Goal: Information Seeking & Learning: Learn about a topic

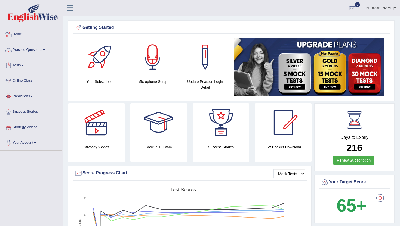
click at [20, 35] on link "Home" at bounding box center [31, 34] width 62 height 14
click at [27, 51] on link "Practice Questions" at bounding box center [31, 49] width 62 height 14
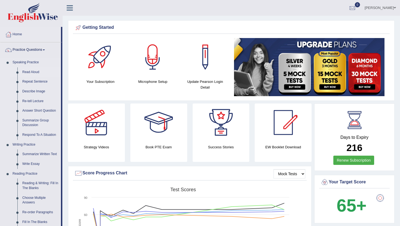
click at [34, 70] on link "Read Aloud" at bounding box center [40, 72] width 41 height 10
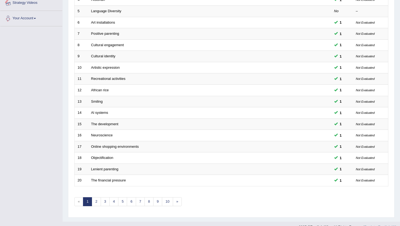
scroll to position [134, 0]
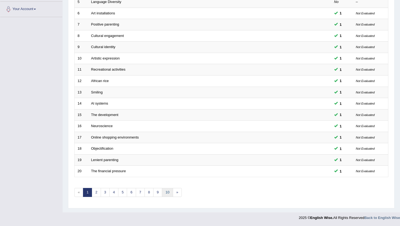
click at [165, 190] on link "10" at bounding box center [167, 192] width 11 height 9
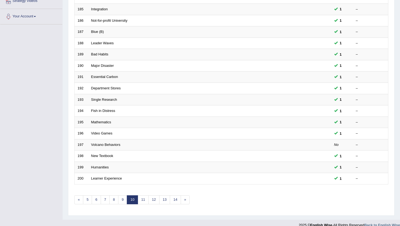
scroll to position [134, 0]
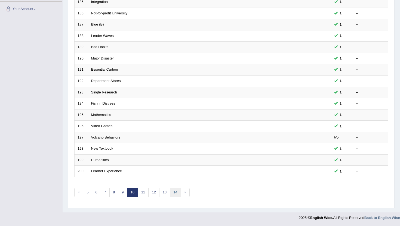
click at [176, 192] on link "14" at bounding box center [175, 192] width 11 height 9
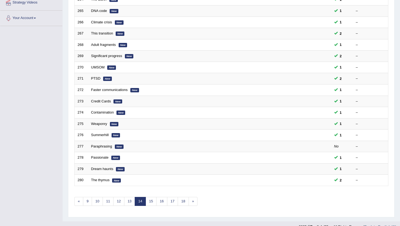
scroll to position [131, 0]
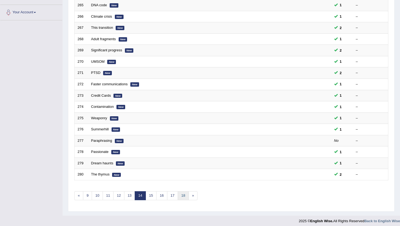
click at [183, 196] on link "18" at bounding box center [183, 195] width 11 height 9
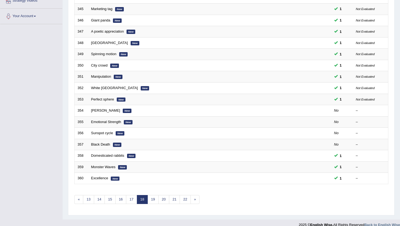
scroll to position [131, 0]
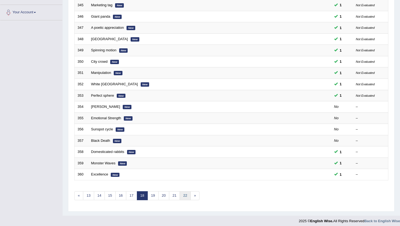
click at [183, 196] on link "22" at bounding box center [184, 195] width 11 height 9
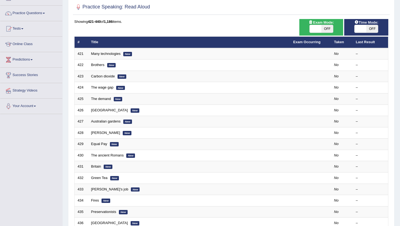
scroll to position [36, 0]
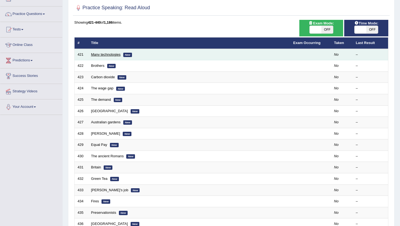
click at [103, 54] on link "Many technologies" at bounding box center [105, 54] width 29 height 4
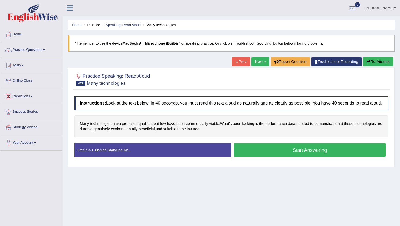
click at [238, 156] on button "Start Answering" at bounding box center [309, 150] width 151 height 14
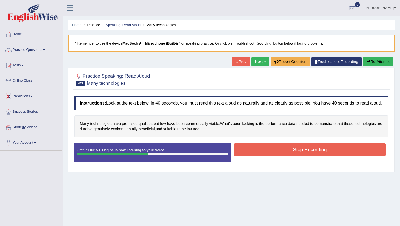
click at [238, 156] on button "Stop Recording" at bounding box center [309, 150] width 151 height 13
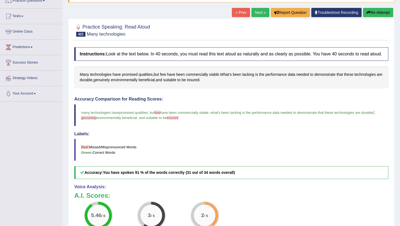
scroll to position [44, 0]
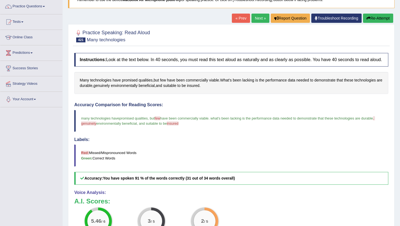
click at [256, 13] on div "Home Practice Speaking: Read Aloud Many technologies * Remember to use the devi…" at bounding box center [231, 127] width 337 height 342
click at [257, 19] on link "Next »" at bounding box center [260, 18] width 18 height 9
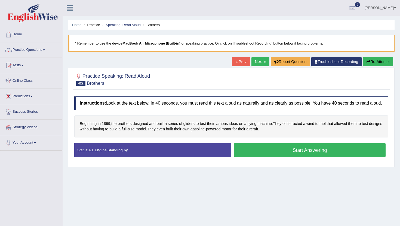
click at [340, 33] on div "Home Practice Speaking: Read Aloud Brothers * Remember to use the device MacBoo…" at bounding box center [231, 136] width 337 height 272
click at [273, 156] on button "Start Answering" at bounding box center [309, 150] width 151 height 14
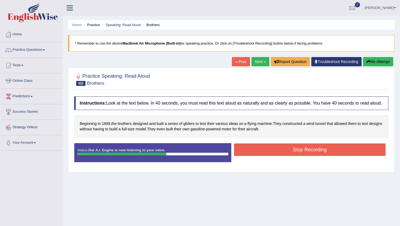
click at [273, 156] on button "Stop Recording" at bounding box center [309, 150] width 151 height 13
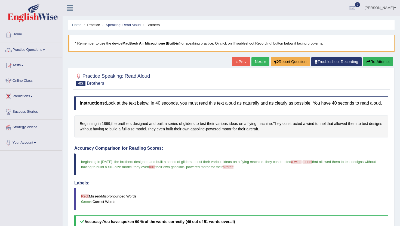
click at [256, 59] on link "Next »" at bounding box center [260, 61] width 18 height 9
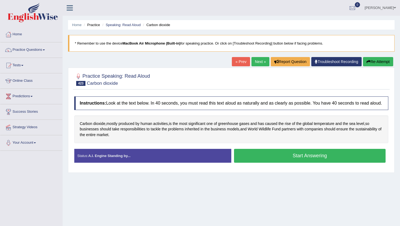
click at [277, 158] on button "Start Answering" at bounding box center [309, 156] width 151 height 14
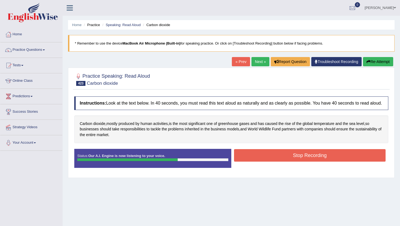
click at [277, 158] on button "Stop Recording" at bounding box center [309, 155] width 151 height 13
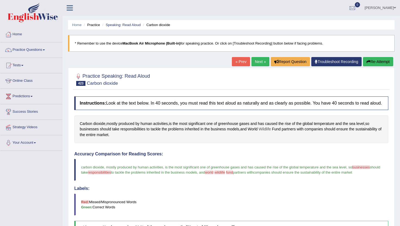
click at [270, 132] on span "Wildlife" at bounding box center [264, 129] width 12 height 6
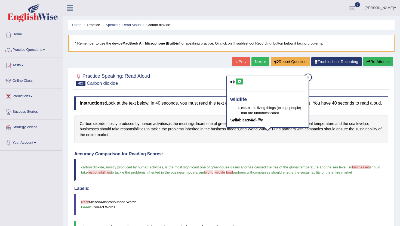
click at [239, 82] on icon at bounding box center [239, 81] width 4 height 3
click at [310, 76] on div at bounding box center [308, 77] width 7 height 7
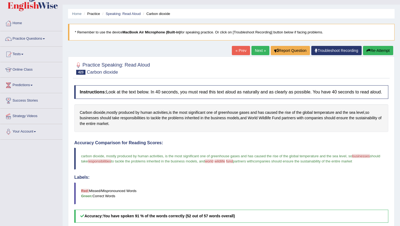
scroll to position [11, 0]
click at [252, 52] on link "Next »" at bounding box center [260, 50] width 18 height 9
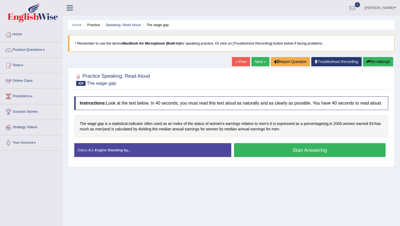
click at [292, 152] on button "Start Answering" at bounding box center [309, 150] width 151 height 14
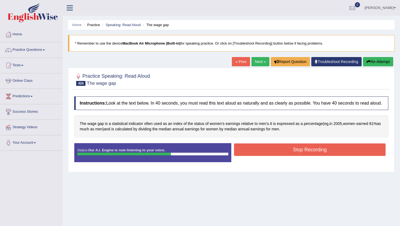
click at [292, 152] on button "Stop Recording" at bounding box center [309, 150] width 151 height 13
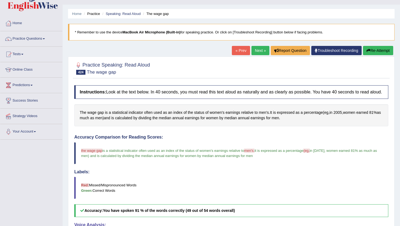
scroll to position [11, 0]
click at [258, 50] on link "Next »" at bounding box center [260, 50] width 18 height 9
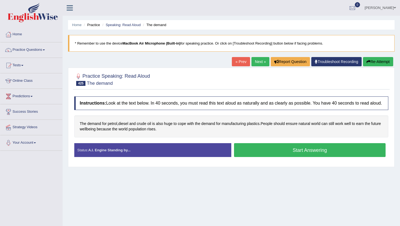
click at [293, 152] on button "Start Answering" at bounding box center [309, 150] width 151 height 14
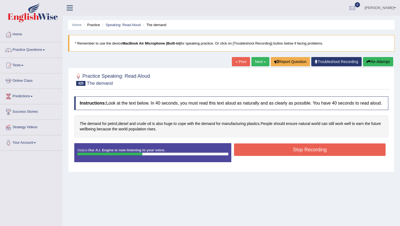
click at [293, 152] on button "Stop Recording" at bounding box center [309, 150] width 151 height 13
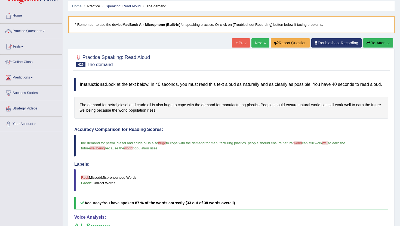
scroll to position [11, 0]
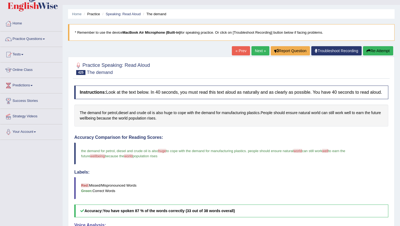
click at [256, 49] on link "Next »" at bounding box center [260, 50] width 18 height 9
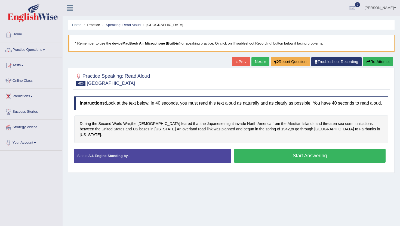
click at [287, 127] on span "Aleutian" at bounding box center [294, 124] width 14 height 6
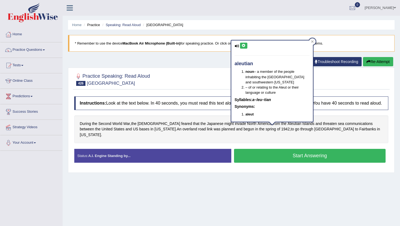
click at [243, 46] on icon at bounding box center [243, 45] width 4 height 3
click at [310, 40] on div at bounding box center [312, 41] width 7 height 7
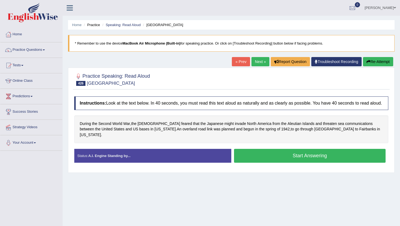
click at [275, 153] on button "Start Answering" at bounding box center [309, 156] width 151 height 14
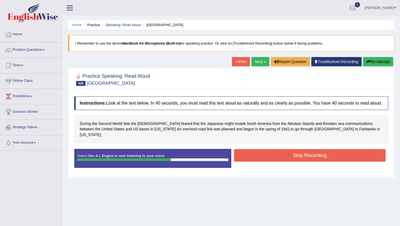
click at [275, 153] on button "Stop Recording" at bounding box center [309, 155] width 151 height 13
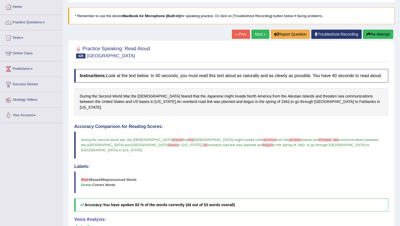
scroll to position [22, 0]
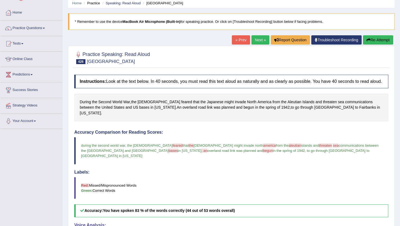
click at [257, 37] on link "Next »" at bounding box center [260, 39] width 18 height 9
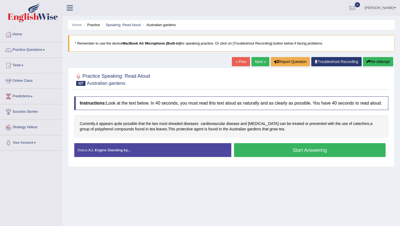
click at [257, 152] on button "Start Answering" at bounding box center [309, 150] width 151 height 14
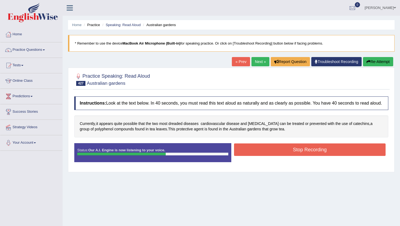
click at [257, 152] on button "Stop Recording" at bounding box center [309, 150] width 151 height 13
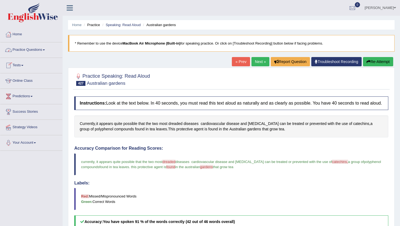
click at [21, 48] on link "Practice Questions" at bounding box center [31, 49] width 62 height 14
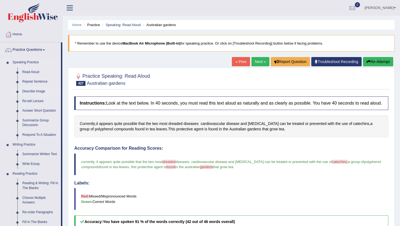
click at [33, 91] on link "Describe Image" at bounding box center [40, 92] width 41 height 10
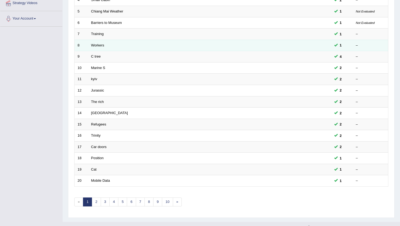
scroll to position [131, 0]
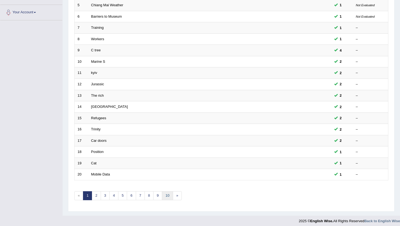
click at [165, 197] on link "10" at bounding box center [167, 195] width 11 height 9
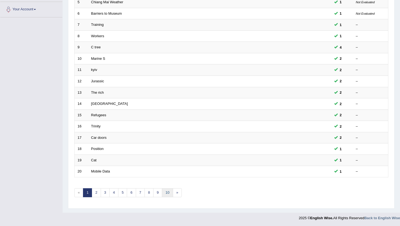
scroll to position [134, 0]
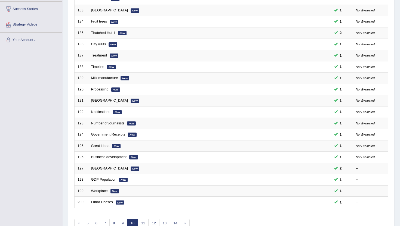
scroll to position [129, 0]
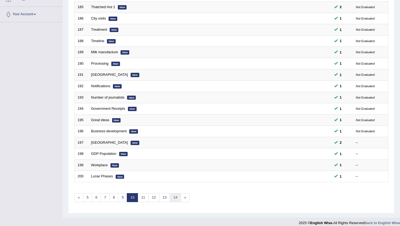
click at [176, 196] on link "14" at bounding box center [175, 197] width 11 height 9
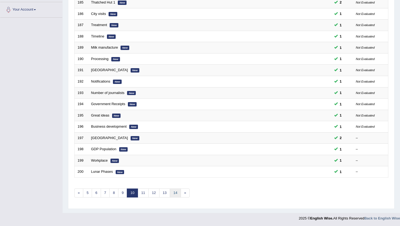
scroll to position [134, 0]
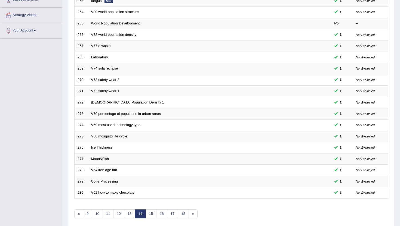
scroll to position [121, 0]
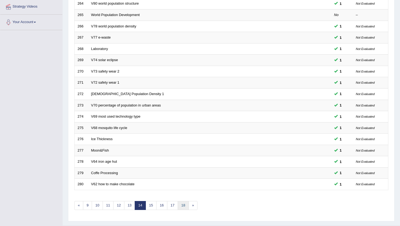
click at [180, 205] on link "18" at bounding box center [183, 205] width 11 height 9
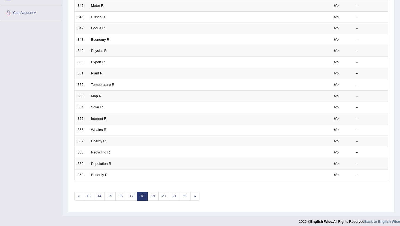
scroll to position [134, 0]
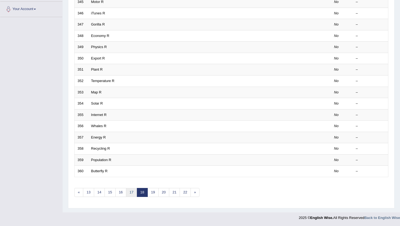
click at [128, 193] on link "17" at bounding box center [131, 192] width 11 height 9
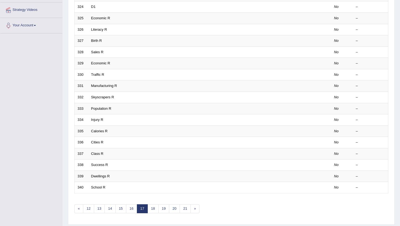
scroll to position [126, 0]
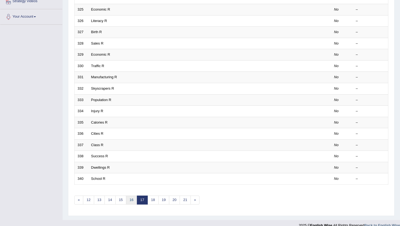
click at [129, 204] on link "16" at bounding box center [131, 200] width 11 height 9
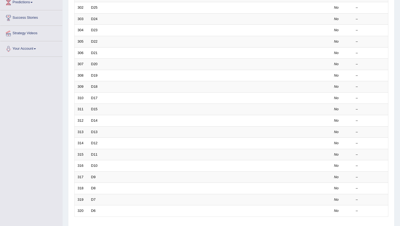
scroll to position [109, 0]
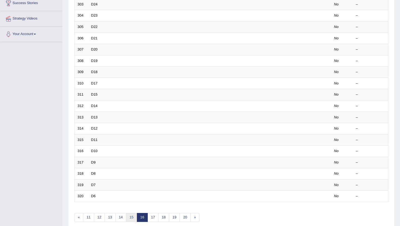
click at [131, 218] on link "15" at bounding box center [131, 217] width 11 height 9
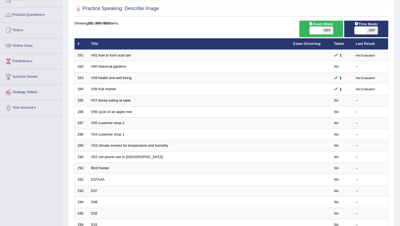
scroll to position [54, 0]
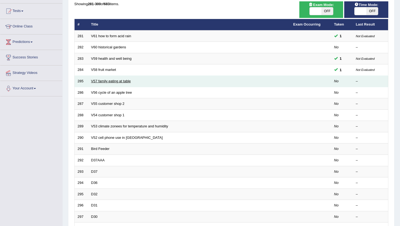
click at [98, 83] on link "V57 family eating at table" at bounding box center [111, 81] width 40 height 4
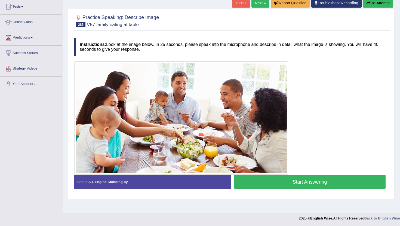
scroll to position [59, 0]
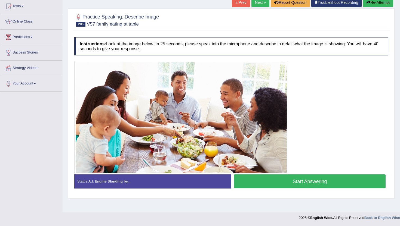
click at [254, 186] on button "Start Answering" at bounding box center [309, 182] width 151 height 14
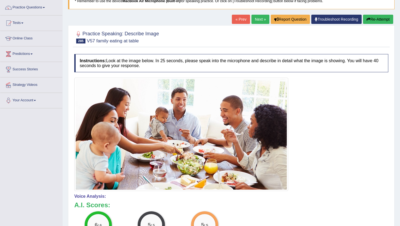
scroll to position [33, 0]
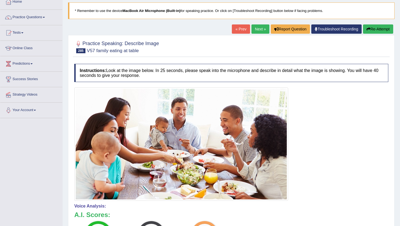
click at [254, 30] on link "Next »" at bounding box center [260, 28] width 18 height 9
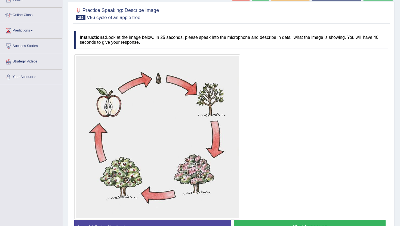
scroll to position [76, 0]
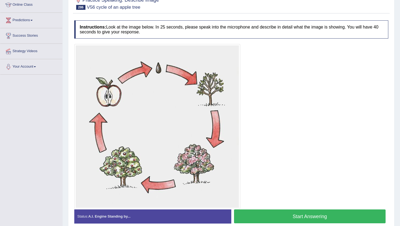
click at [270, 218] on button "Start Answering" at bounding box center [309, 217] width 151 height 14
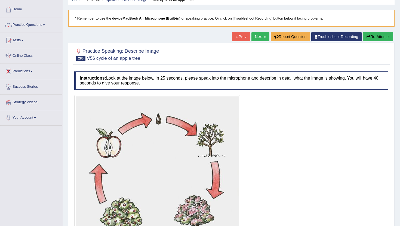
scroll to position [19, 0]
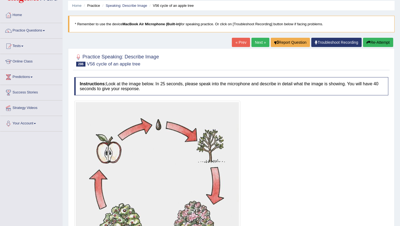
click at [255, 36] on div "Home Practice Speaking: Describe Image V56 cycle of an apple tree * Remember to…" at bounding box center [231, 195] width 337 height 429
click at [254, 42] on link "Next »" at bounding box center [260, 42] width 18 height 9
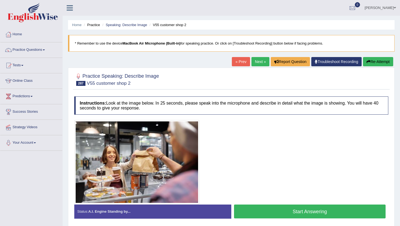
click at [293, 210] on button "Start Answering" at bounding box center [309, 212] width 151 height 14
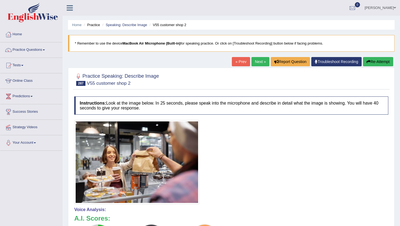
click at [253, 61] on link "Next »" at bounding box center [260, 61] width 18 height 9
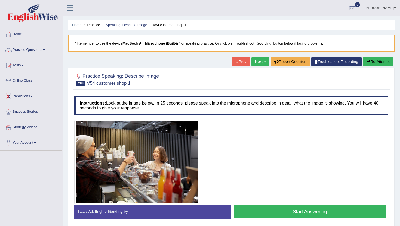
click at [257, 211] on button "Start Answering" at bounding box center [309, 212] width 151 height 14
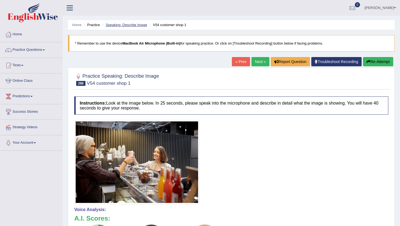
click at [126, 25] on link "Speaking: Describe Image" at bounding box center [125, 25] width 41 height 4
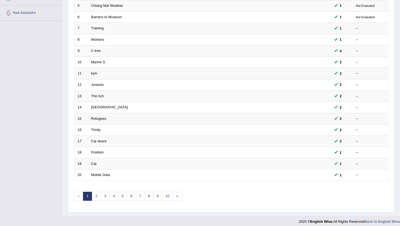
scroll to position [134, 0]
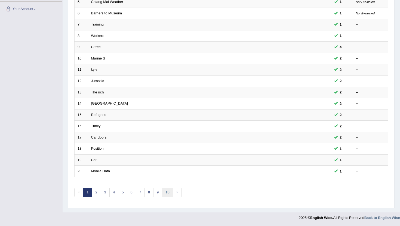
click at [164, 191] on link "10" at bounding box center [167, 192] width 11 height 9
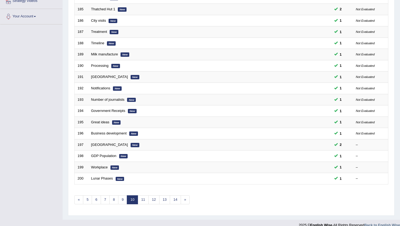
scroll to position [131, 0]
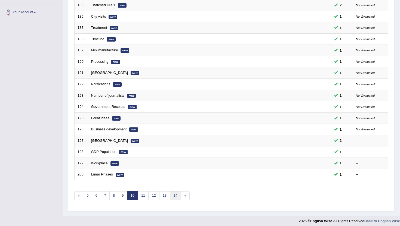
click at [171, 195] on link "14" at bounding box center [175, 195] width 11 height 9
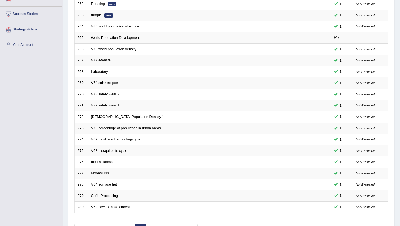
scroll to position [120, 0]
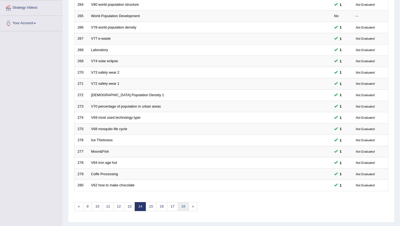
click at [186, 209] on link "18" at bounding box center [183, 206] width 11 height 9
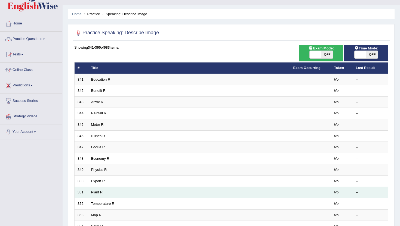
click at [96, 193] on link "Plant R" at bounding box center [97, 192] width 12 height 4
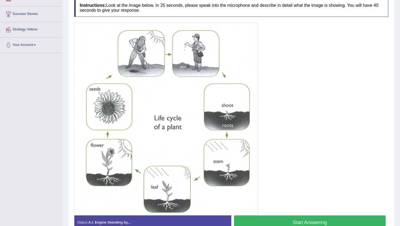
scroll to position [109, 0]
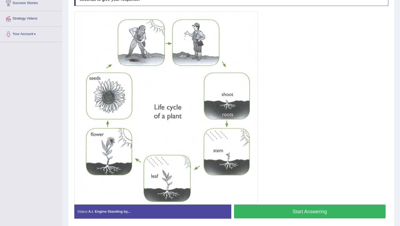
click at [273, 211] on button "Start Answering" at bounding box center [309, 212] width 151 height 14
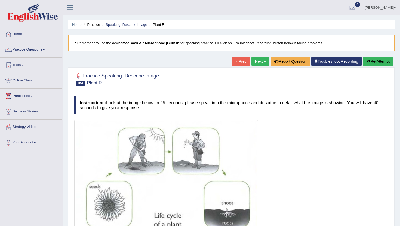
scroll to position [0, 0]
click at [132, 25] on link "Speaking: Describe Image" at bounding box center [125, 25] width 41 height 4
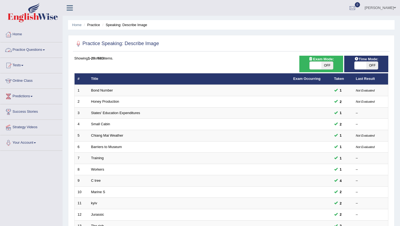
click at [28, 48] on link "Practice Questions" at bounding box center [31, 49] width 62 height 14
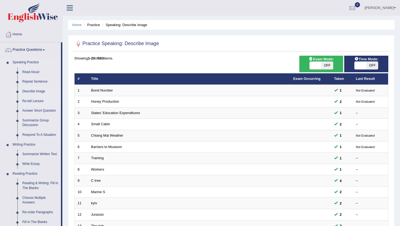
click at [35, 101] on link "Re-tell Lecture" at bounding box center [40, 102] width 41 height 10
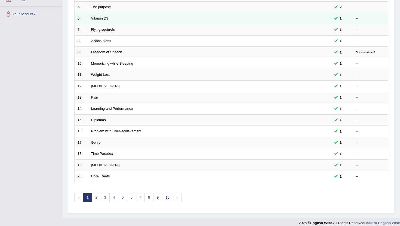
scroll to position [134, 0]
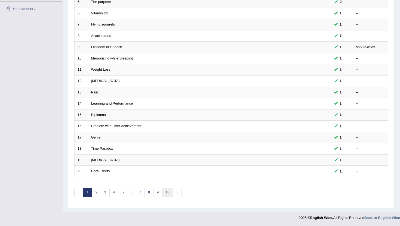
click at [167, 192] on link "10" at bounding box center [167, 192] width 11 height 9
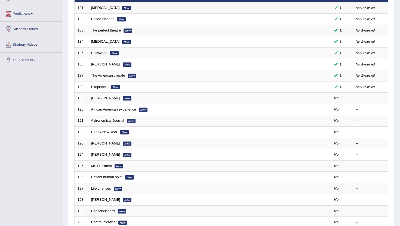
scroll to position [87, 0]
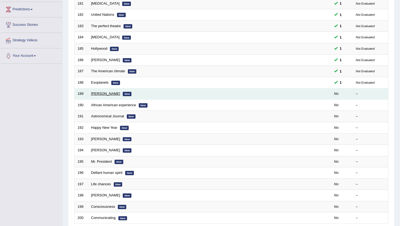
click at [100, 95] on link "Hemingway" at bounding box center [105, 94] width 29 height 4
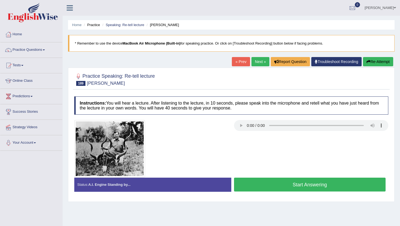
click at [262, 183] on button "Start Answering" at bounding box center [309, 185] width 151 height 14
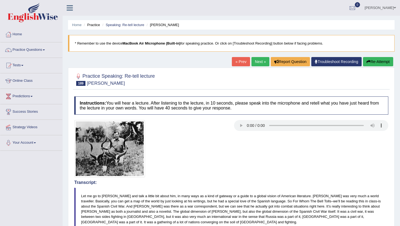
click at [259, 59] on link "Next »" at bounding box center [260, 61] width 18 height 9
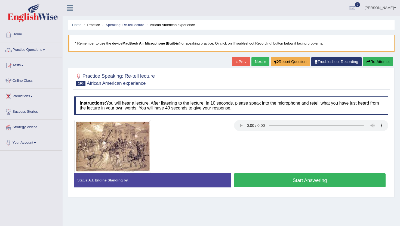
click at [273, 182] on button "Start Answering" at bounding box center [309, 180] width 151 height 14
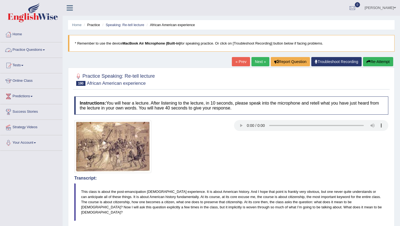
click at [21, 47] on link "Practice Questions" at bounding box center [31, 49] width 62 height 14
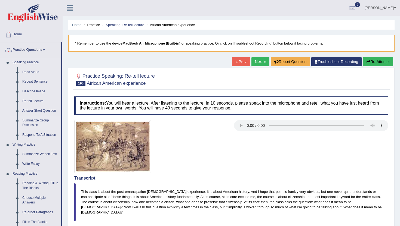
click at [31, 124] on link "Summarize Group Discussion" at bounding box center [40, 123] width 41 height 14
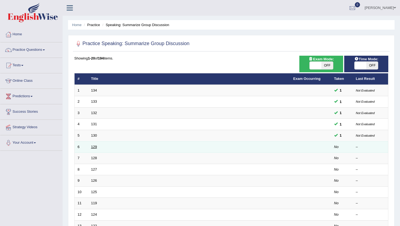
click at [95, 149] on link "129" at bounding box center [94, 147] width 6 height 4
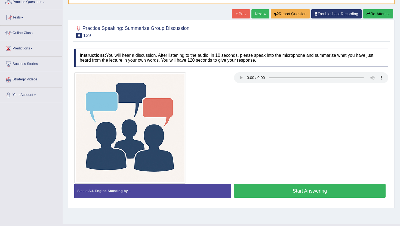
scroll to position [54, 0]
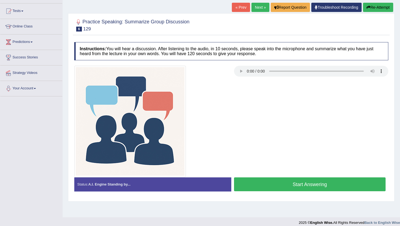
click at [276, 186] on button "Start Answering" at bounding box center [309, 185] width 151 height 14
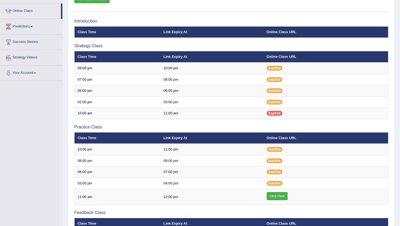
scroll to position [76, 0]
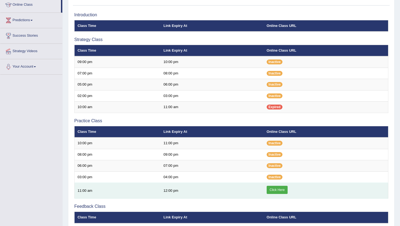
click at [279, 187] on link "Click Here" at bounding box center [276, 190] width 21 height 8
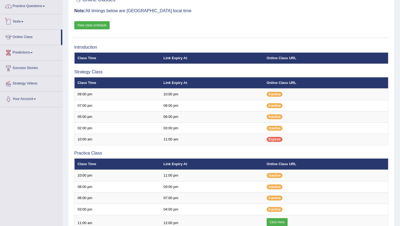
scroll to position [44, 0]
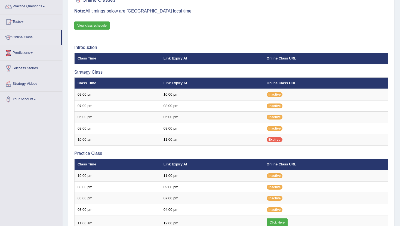
click at [21, 6] on link "Practice Questions" at bounding box center [31, 6] width 62 height 14
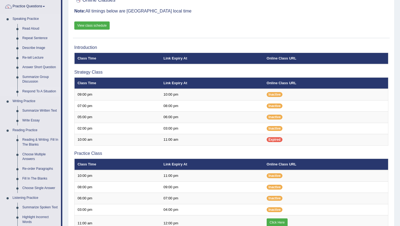
click at [33, 92] on link "Respond To A Situation" at bounding box center [40, 92] width 41 height 10
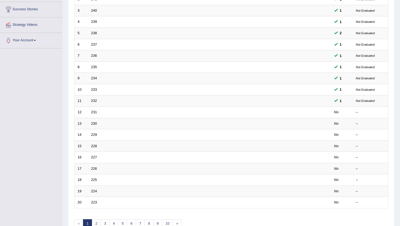
scroll to position [120, 0]
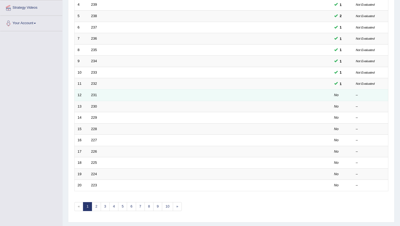
click at [90, 94] on td "231" at bounding box center [189, 94] width 202 height 11
click at [94, 94] on link "231" at bounding box center [94, 95] width 6 height 4
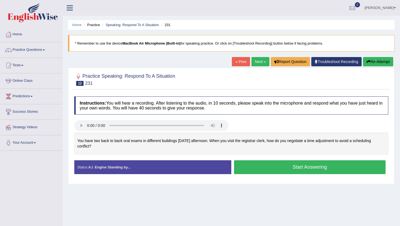
click at [259, 170] on button "Start Answering" at bounding box center [309, 167] width 151 height 14
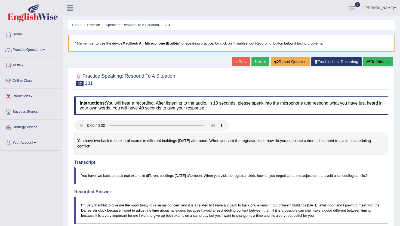
click at [378, 64] on button "Re-Attempt" at bounding box center [378, 61] width 30 height 9
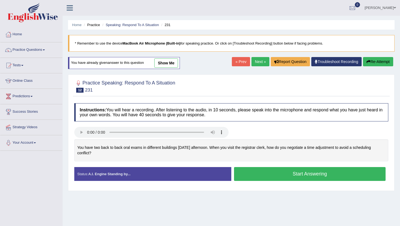
click at [247, 176] on button "Start Answering" at bounding box center [309, 174] width 151 height 14
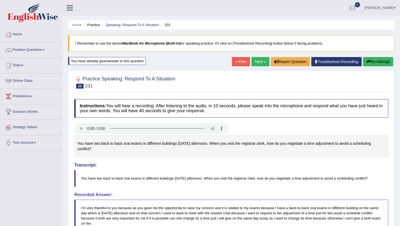
click at [257, 61] on link "Next »" at bounding box center [260, 61] width 18 height 9
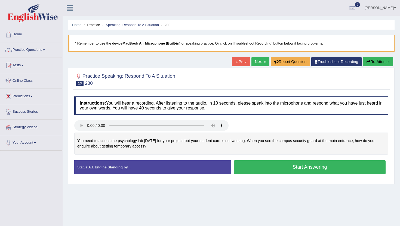
click at [258, 166] on button "Start Answering" at bounding box center [309, 167] width 151 height 14
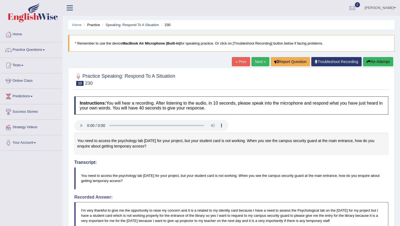
click at [254, 59] on link "Next »" at bounding box center [260, 61] width 18 height 9
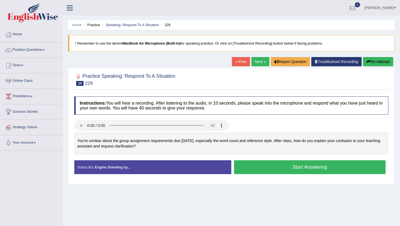
click at [249, 170] on button "Start Answering" at bounding box center [309, 167] width 151 height 14
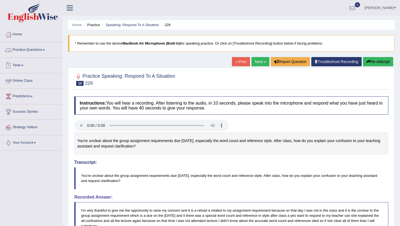
click at [40, 51] on link "Practice Questions" at bounding box center [31, 49] width 62 height 14
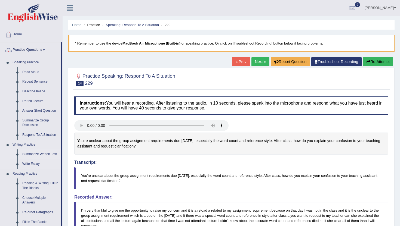
click at [40, 154] on link "Summarize Written Text" at bounding box center [40, 155] width 41 height 10
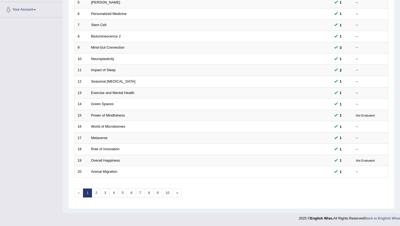
scroll to position [134, 0]
click at [169, 191] on link "10" at bounding box center [167, 192] width 11 height 9
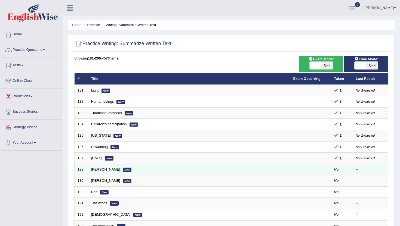
click at [93, 169] on link "Liszt" at bounding box center [105, 169] width 29 height 4
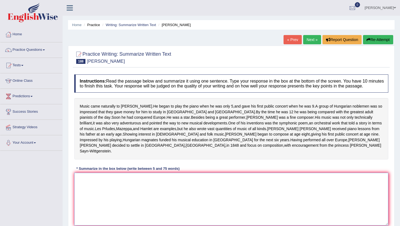
click at [99, 198] on textarea at bounding box center [231, 199] width 314 height 53
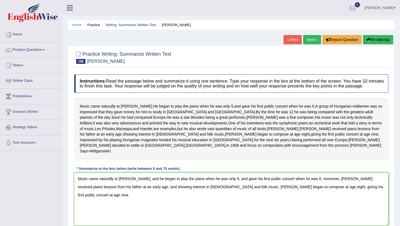
click at [148, 170] on div "Instructions: Read the passage below and summarize it using one sentence. Type …" at bounding box center [231, 152] width 316 height 161
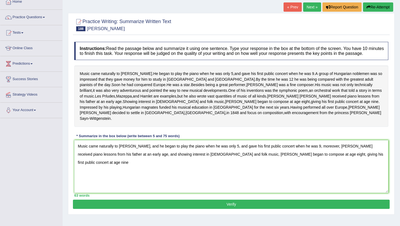
scroll to position [44, 0]
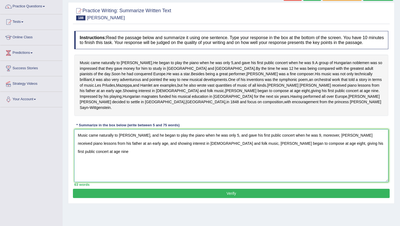
click at [359, 163] on textarea "Music came naturally to Liszt, and he began to play the piano when he was only …" at bounding box center [231, 155] width 314 height 53
type textarea "Music came naturally to Liszt, and he began to play the piano when he was only …"
click at [215, 198] on button "Verify" at bounding box center [231, 193] width 316 height 9
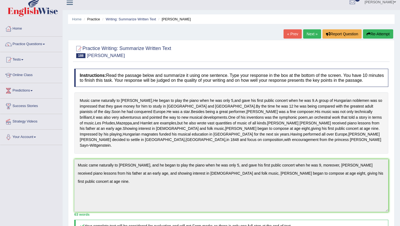
scroll to position [0, 0]
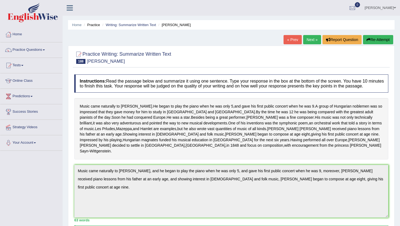
click at [312, 39] on link "Next »" at bounding box center [312, 39] width 18 height 9
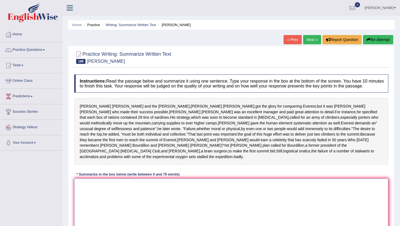
click at [178, 204] on textarea at bounding box center [231, 205] width 314 height 53
click at [194, 165] on div "Edmund Hillary and the porter , Tenzing Norgay , got the glory for conquering E…" at bounding box center [231, 131] width 314 height 67
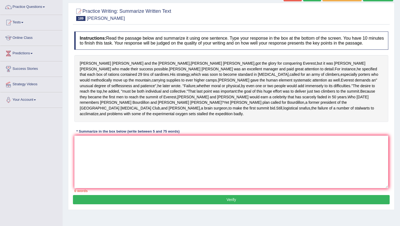
scroll to position [44, 0]
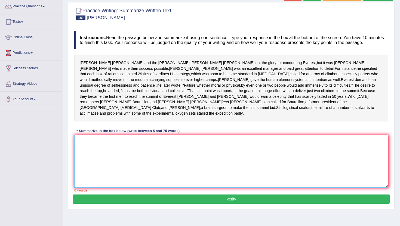
click at [188, 166] on textarea at bounding box center [231, 161] width 314 height 53
click at [174, 166] on textarea at bounding box center [231, 161] width 314 height 53
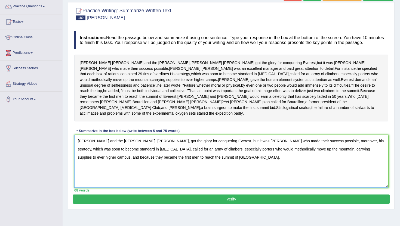
type textarea "Edmund Hillary and the porter, Tenzing Norgay, got the glory for conquering Eve…"
click at [164, 203] on button "Verify" at bounding box center [231, 199] width 316 height 9
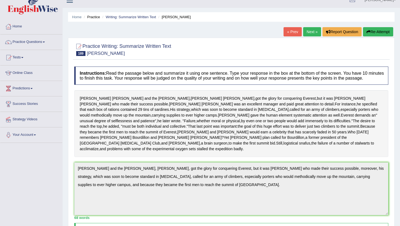
scroll to position [0, 0]
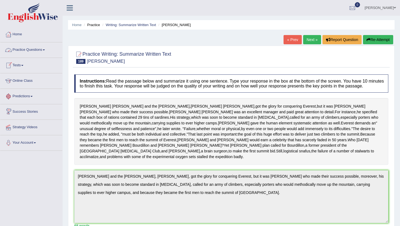
click at [26, 51] on link "Practice Questions" at bounding box center [31, 49] width 62 height 14
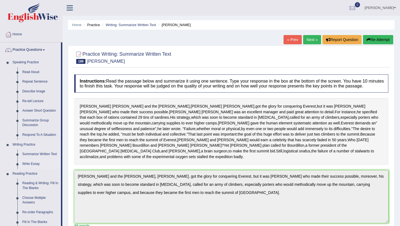
click at [35, 162] on link "Write Essay" at bounding box center [40, 164] width 41 height 10
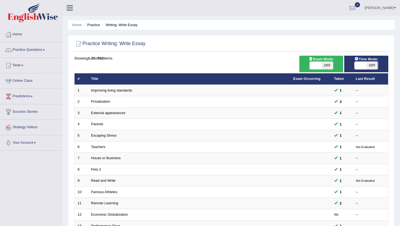
click at [316, 69] on span at bounding box center [315, 66] width 12 height 8
checkbox input "true"
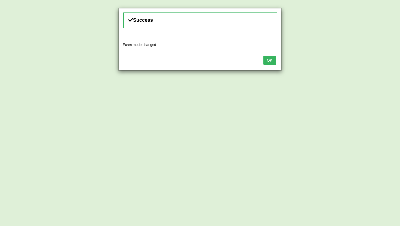
click at [271, 62] on button "OK" at bounding box center [269, 60] width 13 height 9
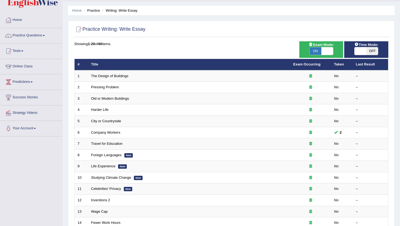
scroll to position [14, 0]
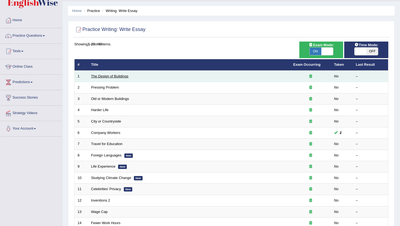
click at [108, 78] on link "The Design of Buildings" at bounding box center [109, 76] width 37 height 4
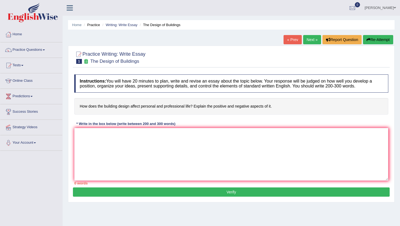
scroll to position [4, 0]
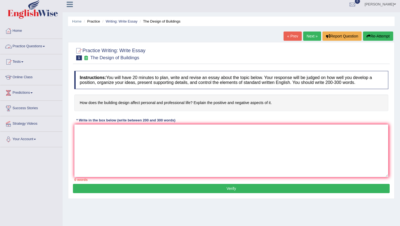
click at [25, 45] on link "Practice Questions" at bounding box center [31, 46] width 62 height 14
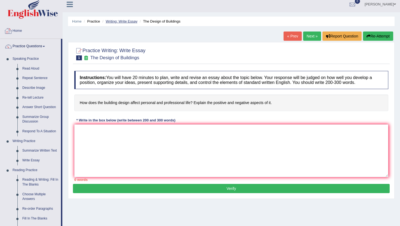
click at [113, 22] on link "Writing: Write Essay" at bounding box center [121, 21] width 32 height 4
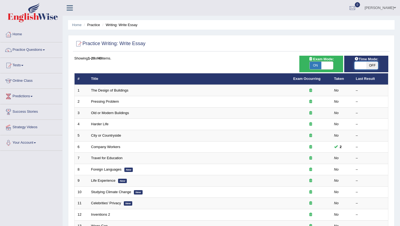
click at [359, 67] on span at bounding box center [360, 66] width 12 height 8
checkbox input "true"
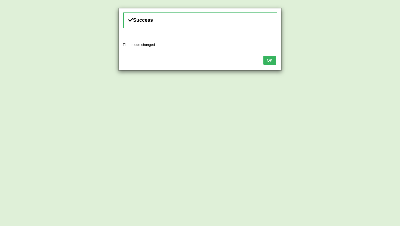
click at [273, 60] on button "OK" at bounding box center [269, 60] width 13 height 9
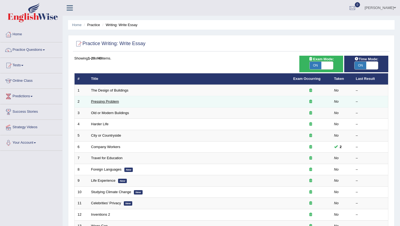
click at [104, 101] on link "Pressing Problem" at bounding box center [105, 102] width 28 height 4
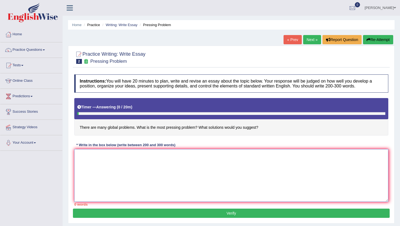
click at [127, 171] on textarea at bounding box center [231, 175] width 314 height 53
click at [123, 178] on textarea at bounding box center [231, 175] width 314 height 53
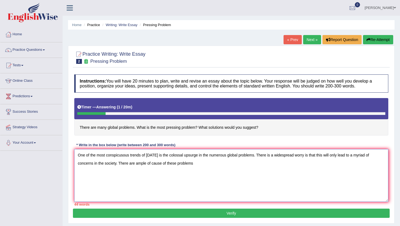
click at [176, 166] on textarea "One of the most conspicusous trends of [DATE] is the colossal upsurge in the nu…" at bounding box center [231, 175] width 314 height 53
click at [219, 165] on textarea "One of the most conspicusous trends of [DATE] is the colossal upsurge in the nu…" at bounding box center [231, 175] width 314 height 53
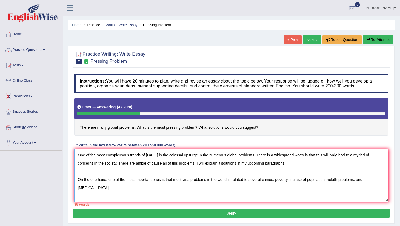
click at [367, 182] on textarea "One of the most conspicusous trends of [DATE] is the colossal upsurge in the nu…" at bounding box center [231, 175] width 314 height 53
drag, startPoint x: 367, startPoint y: 182, endPoint x: 380, endPoint y: 182, distance: 13.1
click at [380, 182] on textarea "One of the most conspicusous trends of [DATE] is the colossal upsurge in the nu…" at bounding box center [231, 175] width 314 height 53
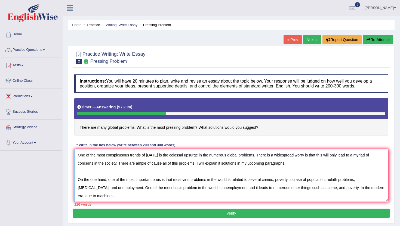
click at [366, 191] on textarea "One of the most conspicusous trends of [DATE] is the colossal upsurge in the nu…" at bounding box center [231, 175] width 314 height 53
click at [119, 198] on textarea "One of the most conspicusous trends of [DATE] is the colossal upsurge in the nu…" at bounding box center [231, 175] width 314 height 53
click at [83, 197] on textarea "One of the most conspicusous trends of [DATE] is the colossal upsurge in the nu…" at bounding box center [231, 175] width 314 height 53
click at [104, 195] on textarea "One of the most conspicusous trends of [DATE] is the colossal upsurge in the nu…" at bounding box center [231, 175] width 314 height 53
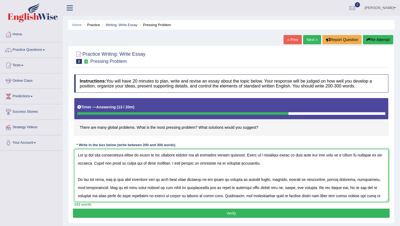
click at [179, 163] on textarea at bounding box center [231, 175] width 314 height 53
click at [225, 163] on textarea at bounding box center [231, 175] width 314 height 53
click at [340, 181] on textarea at bounding box center [231, 175] width 314 height 53
click at [217, 190] on textarea at bounding box center [231, 175] width 314 height 53
click at [212, 188] on textarea at bounding box center [231, 175] width 314 height 53
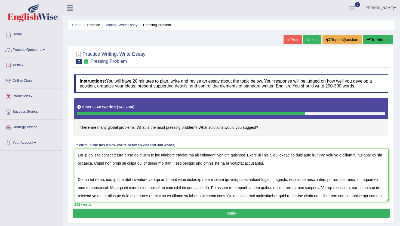
click at [224, 132] on h4 "There are many global problems. What is the most pressing problem? What solutio…" at bounding box center [231, 117] width 314 height 38
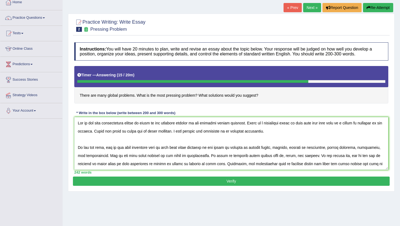
scroll to position [33, 0]
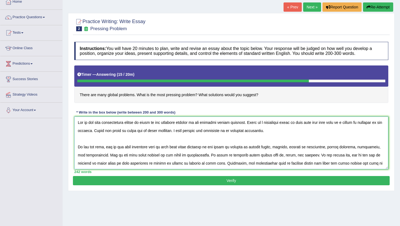
click at [384, 164] on textarea at bounding box center [231, 143] width 314 height 53
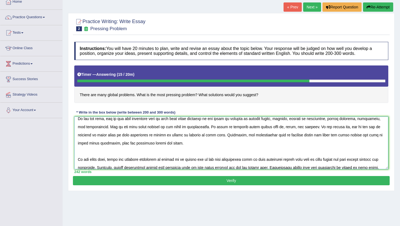
scroll to position [29, 0]
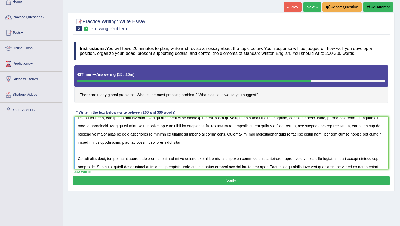
click at [101, 142] on textarea at bounding box center [231, 143] width 314 height 53
click at [105, 142] on textarea at bounding box center [231, 143] width 314 height 53
click at [225, 168] on textarea at bounding box center [231, 143] width 314 height 53
click at [314, 167] on textarea at bounding box center [231, 143] width 314 height 53
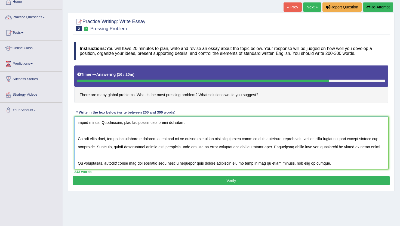
click at [204, 165] on textarea at bounding box center [231, 143] width 314 height 53
type textarea "One of the most conspicusous trends of [DATE] is the colossal upsurge in the nu…"
click at [179, 181] on button "Verify" at bounding box center [231, 180] width 316 height 9
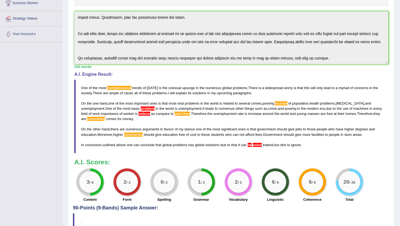
scroll to position [98, 0]
